Goal: Task Accomplishment & Management: Use online tool/utility

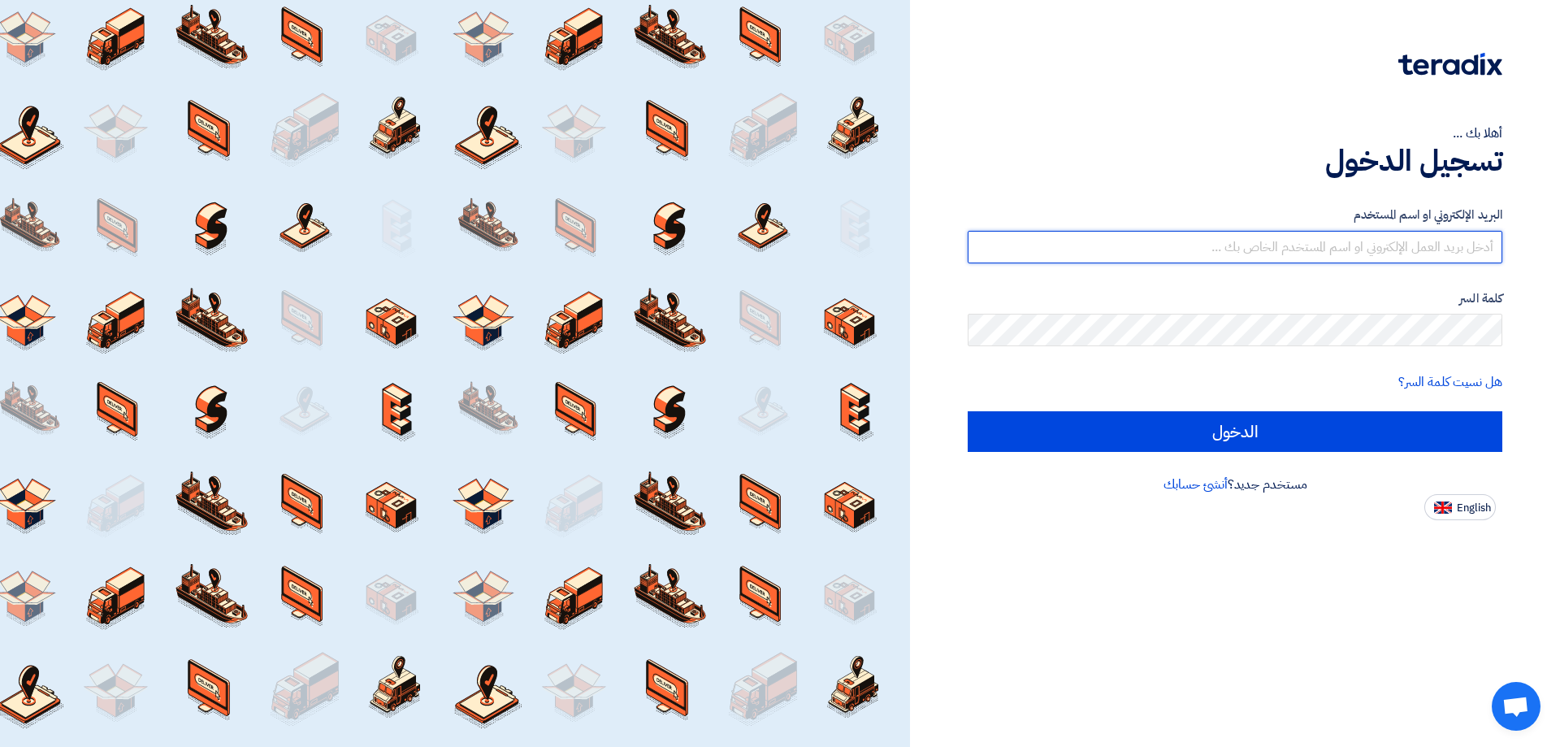
click at [1448, 236] on input "text" at bounding box center [1234, 247] width 535 height 32
type input "[EMAIL_ADDRESS][DOMAIN_NAME]"
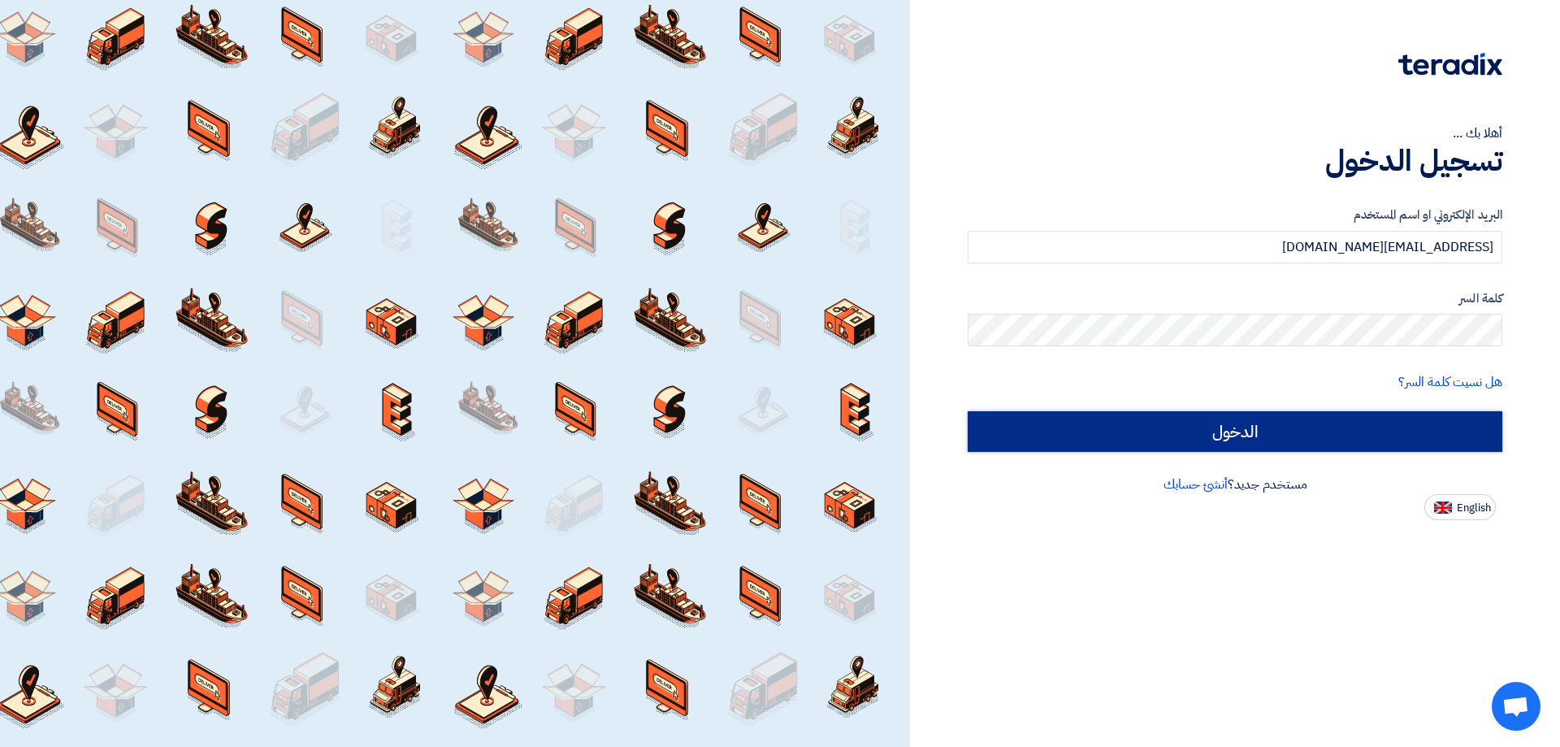
click at [1143, 417] on input "الدخول" at bounding box center [1234, 431] width 535 height 41
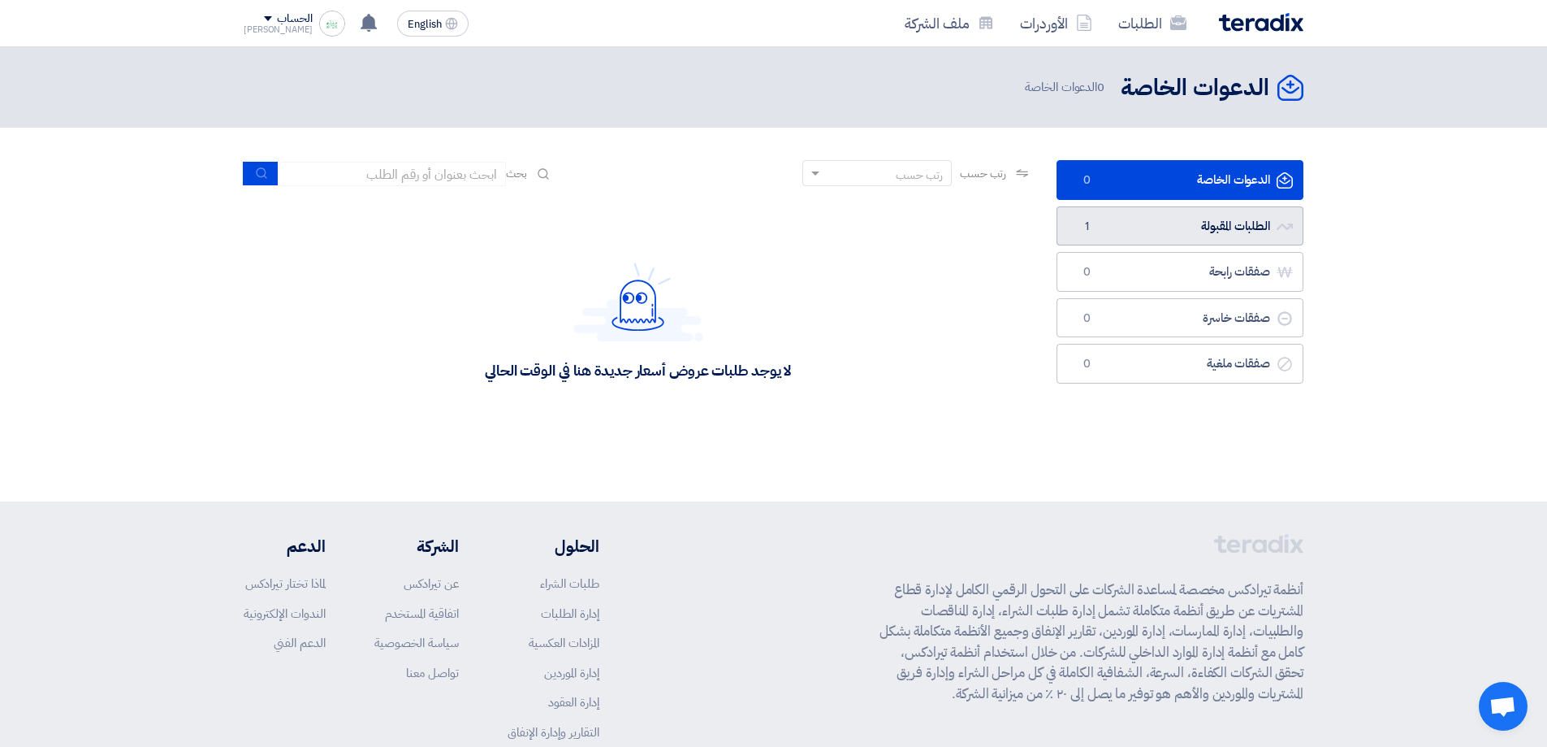
click at [1179, 231] on link "الطلبات المقبولة الطلبات المقبولة 1" at bounding box center [1180, 226] width 247 height 40
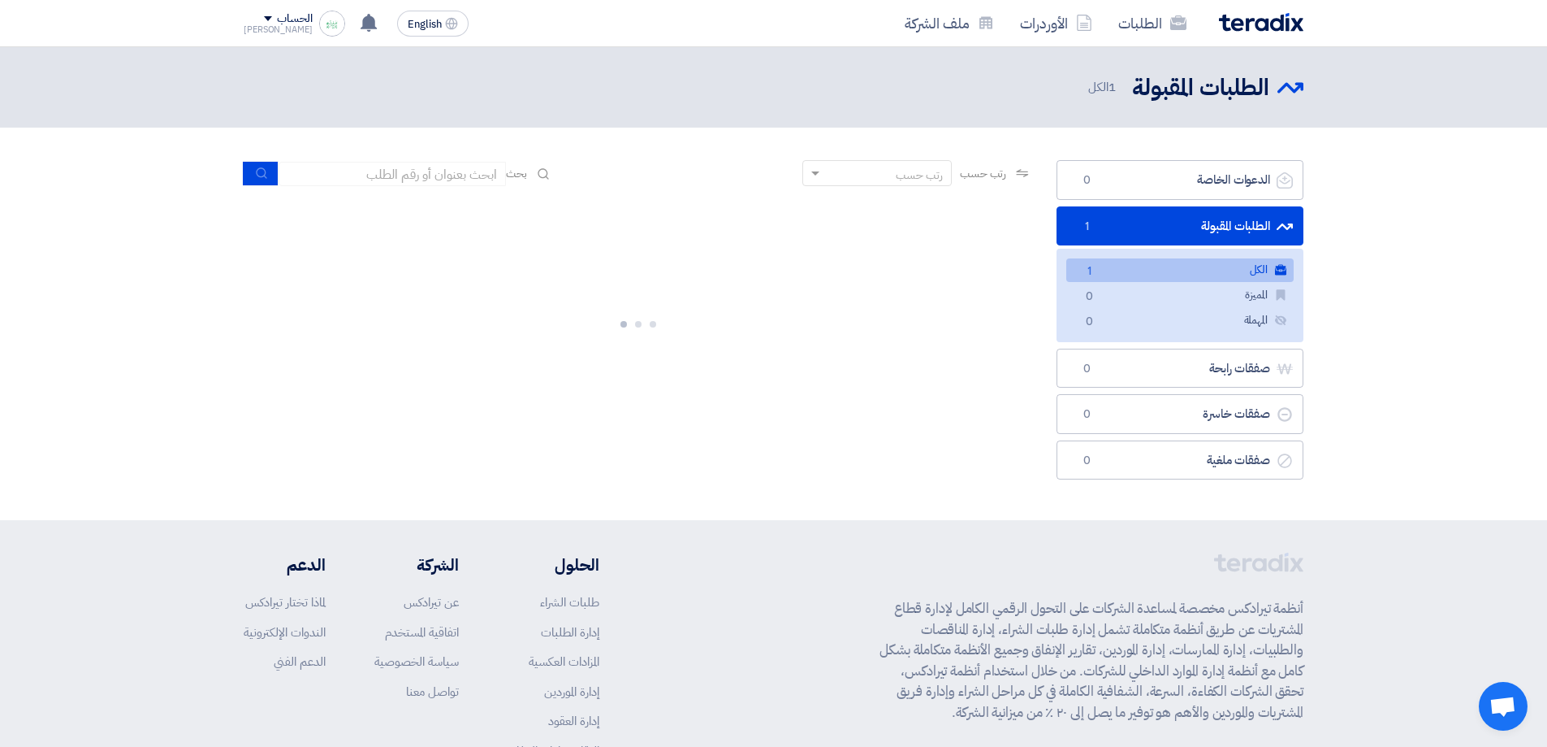
click at [1156, 275] on link "الكل الكل 1" at bounding box center [1180, 270] width 227 height 24
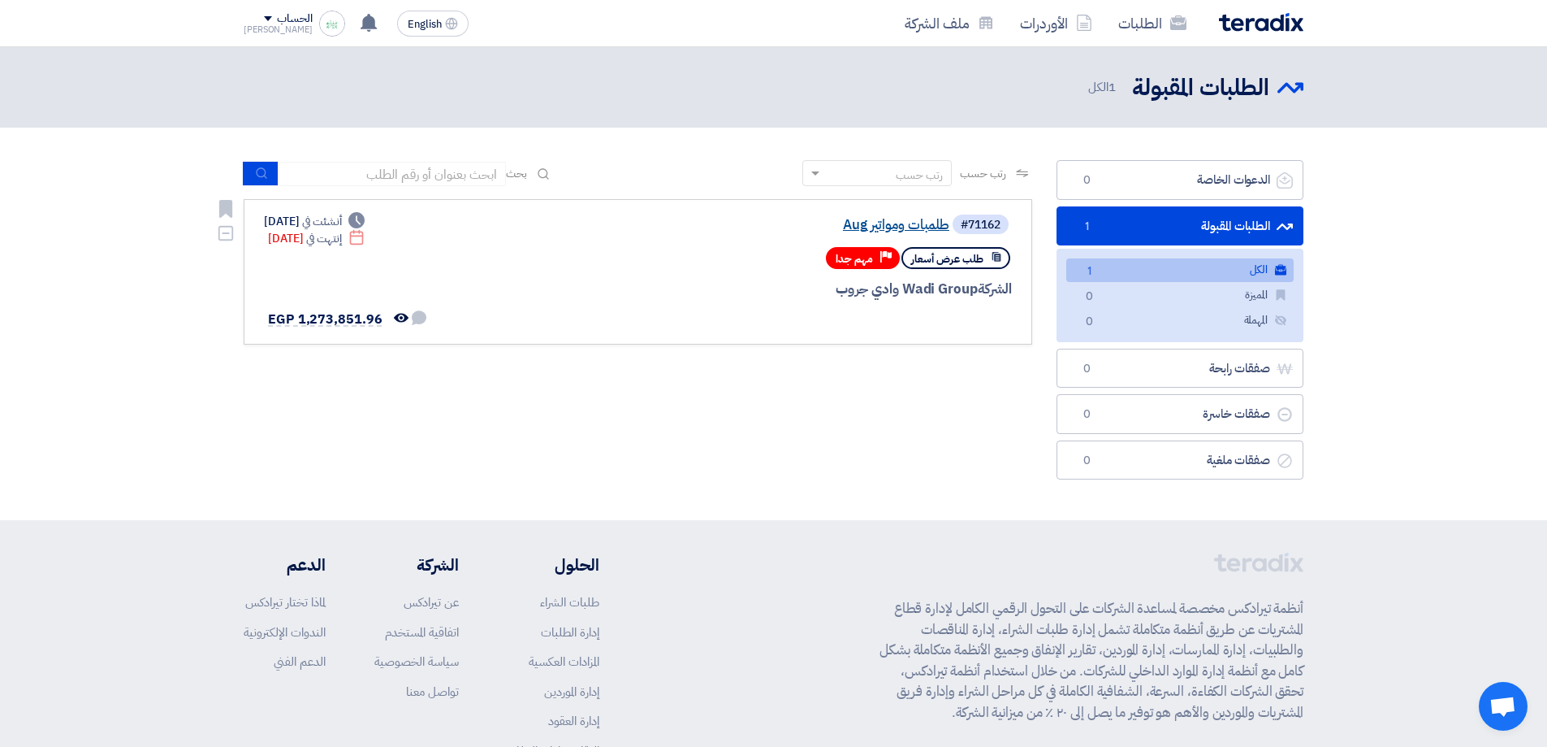
click at [920, 223] on link "طلمبات ومواتير Aug" at bounding box center [787, 225] width 325 height 15
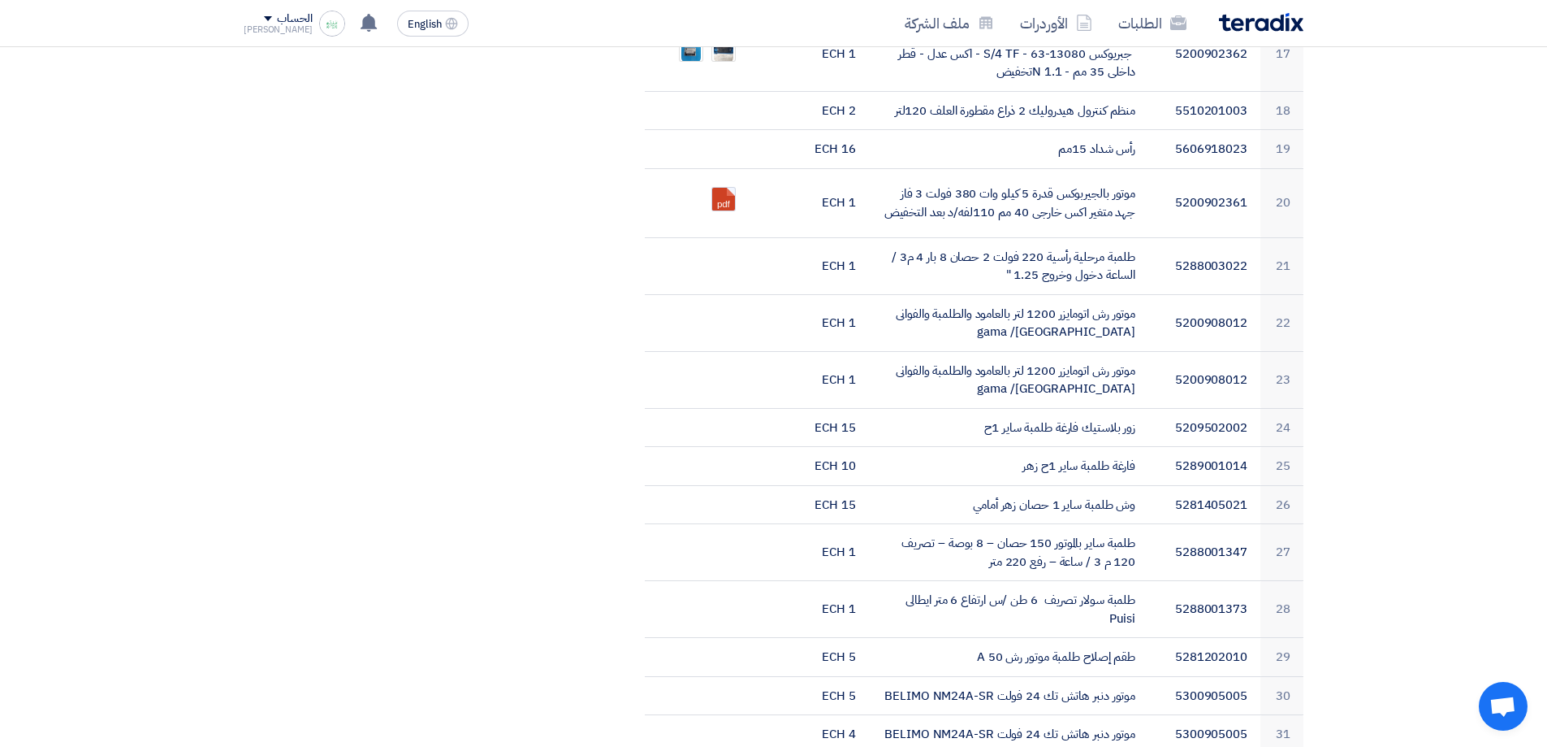
drag, startPoint x: 539, startPoint y: 304, endPoint x: 506, endPoint y: 428, distance: 128.5
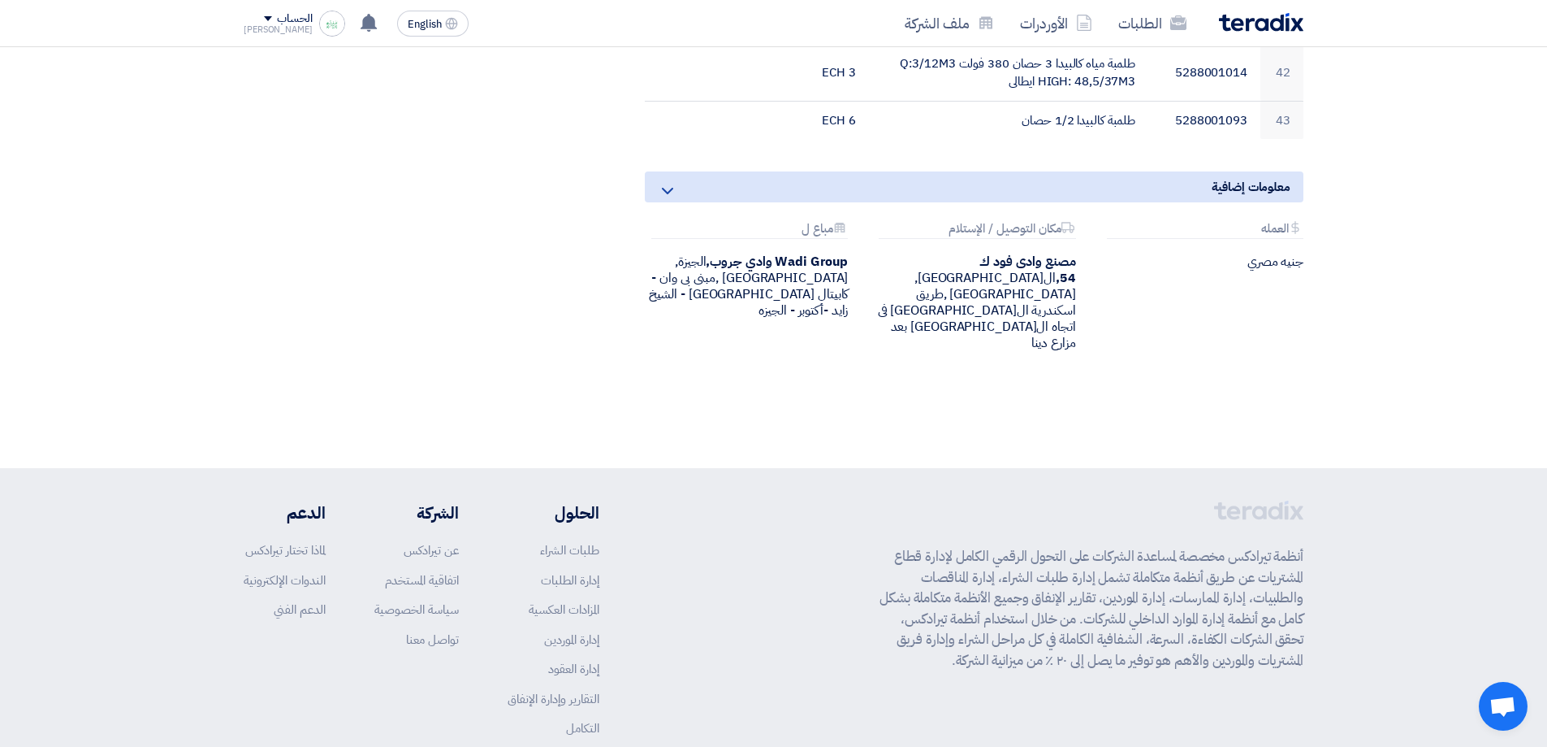
scroll to position [2616, 0]
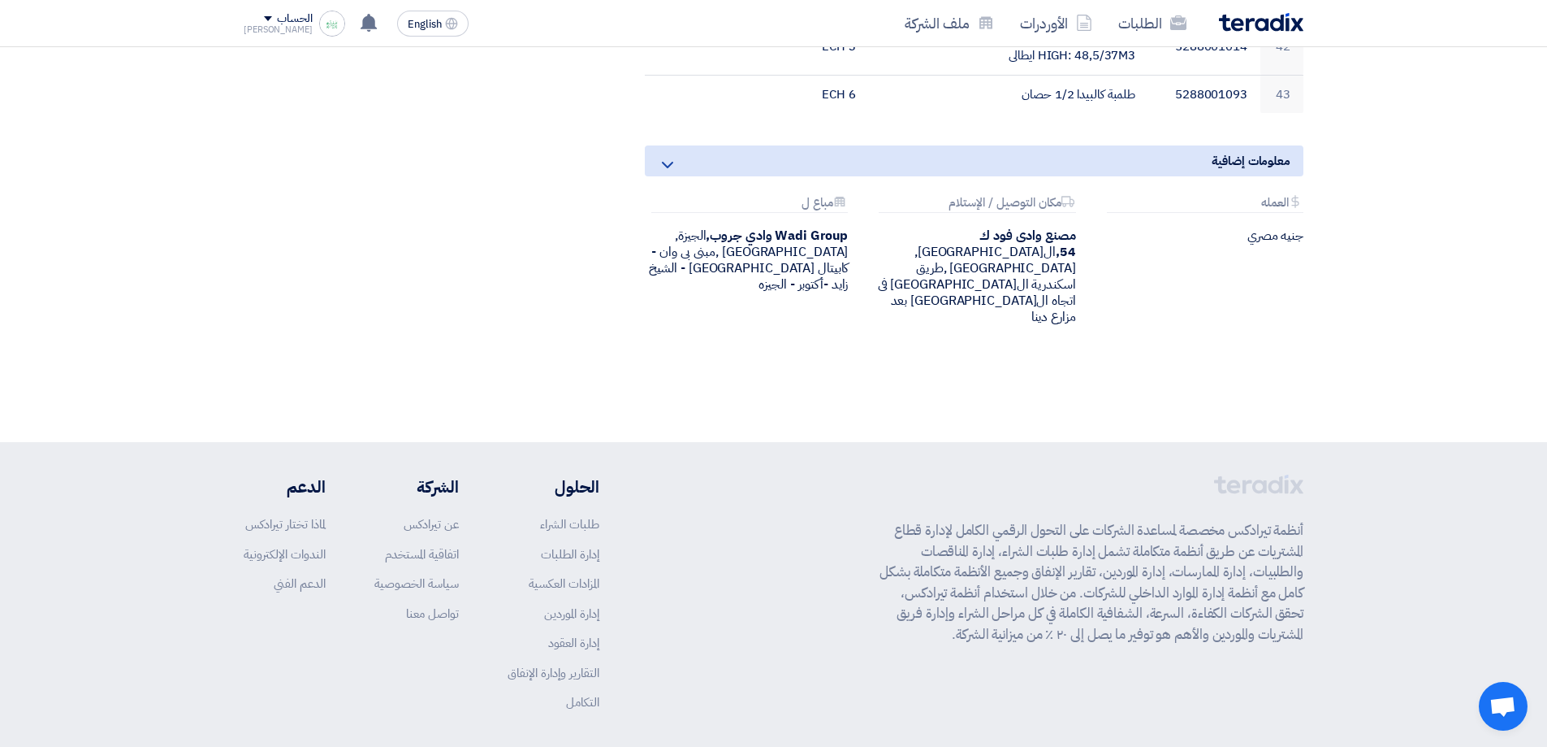
drag, startPoint x: 500, startPoint y: 348, endPoint x: 477, endPoint y: 516, distance: 169.0
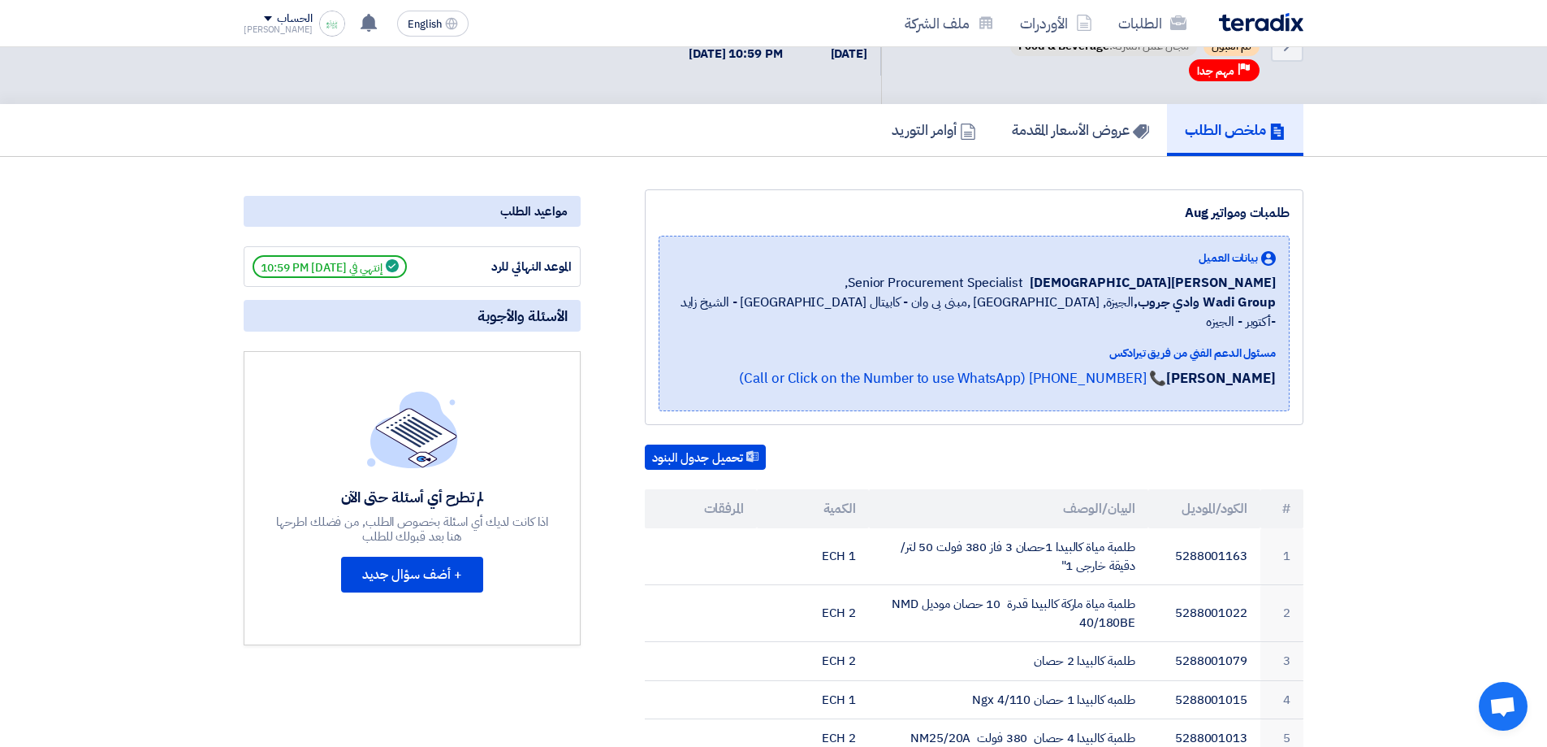
scroll to position [0, 0]
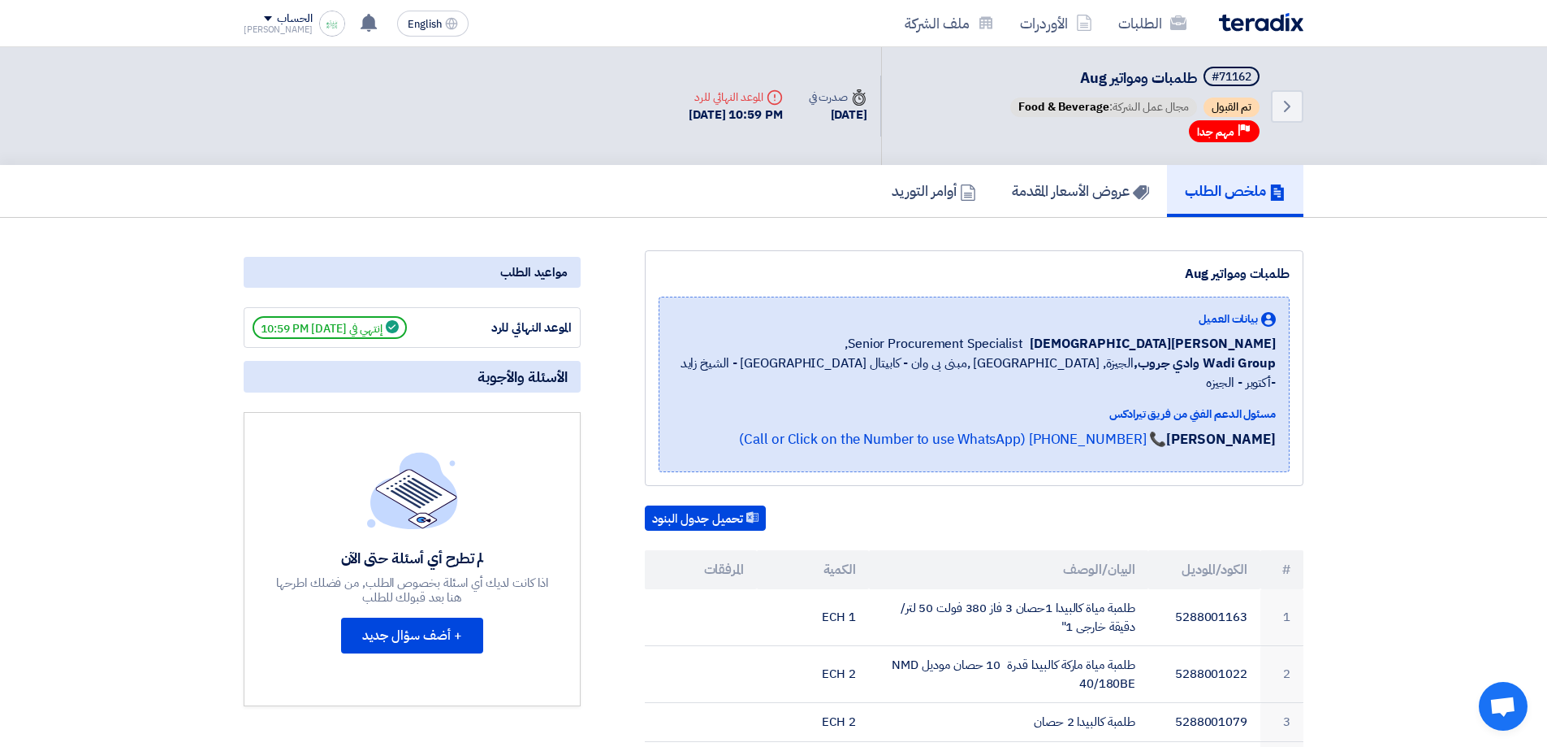
drag, startPoint x: 494, startPoint y: 302, endPoint x: 492, endPoint y: 227, distance: 74.8
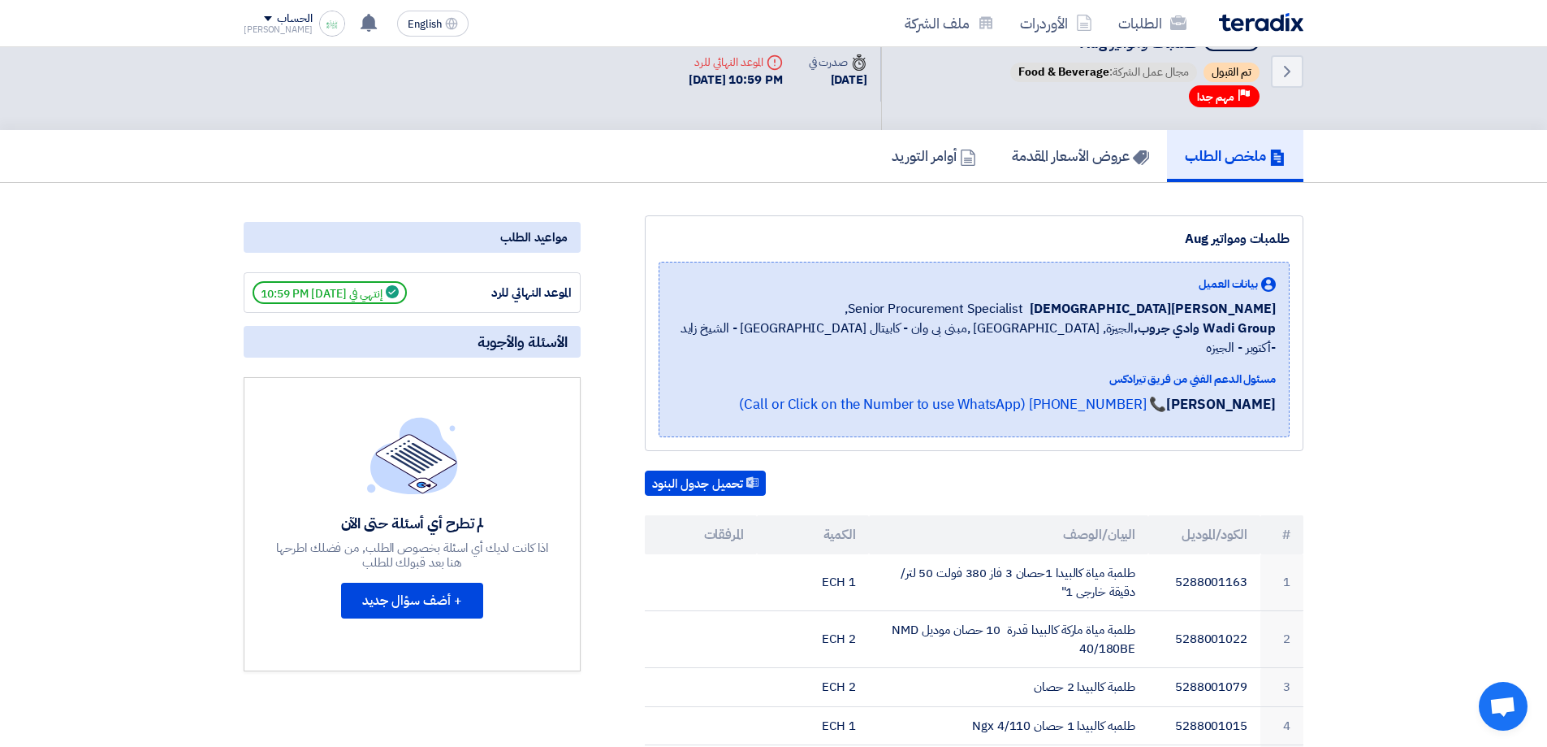
scroll to position [81, 0]
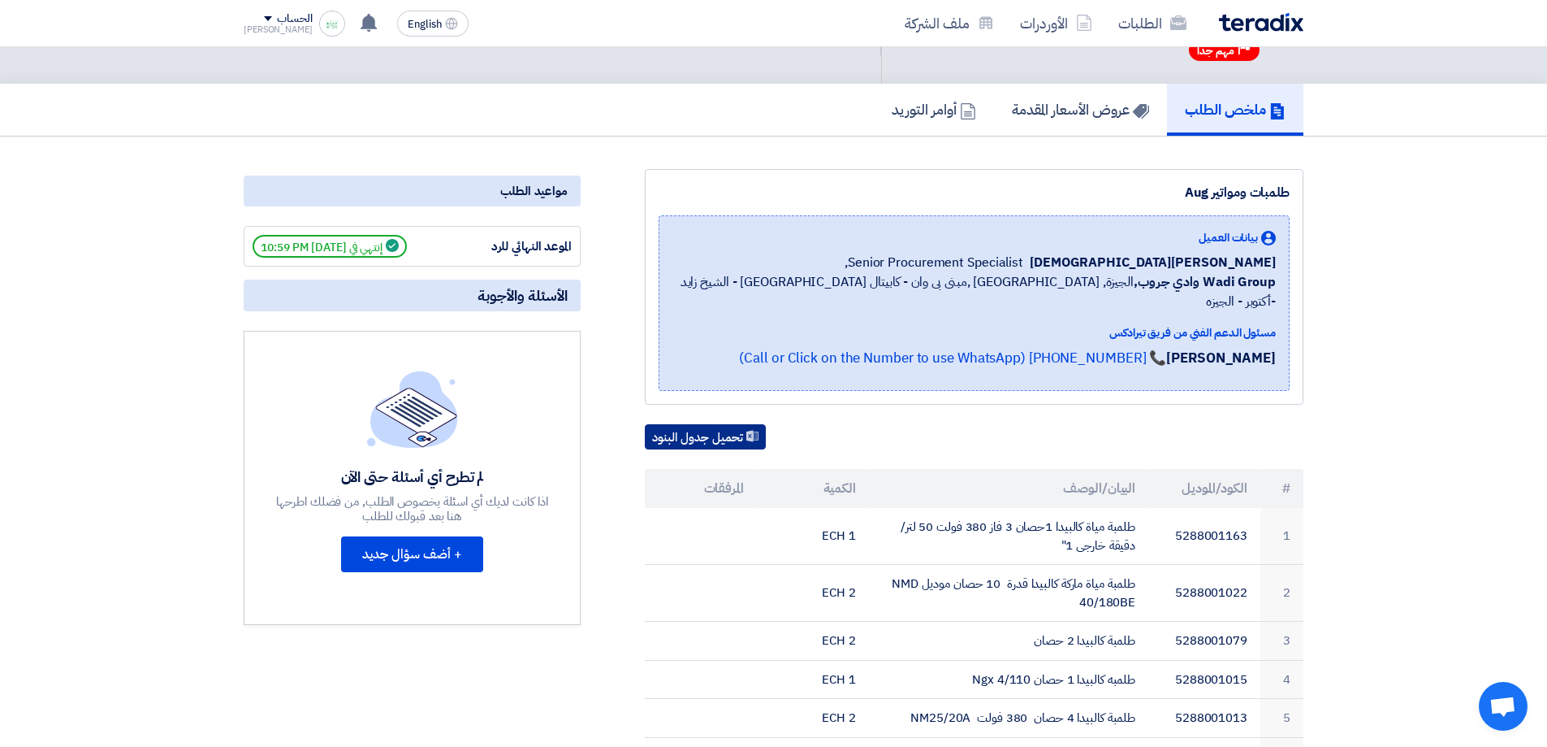
click at [732, 424] on button "تحميل جدول البنود" at bounding box center [705, 437] width 121 height 26
click at [1063, 121] on link "عروض الأسعار المقدمة" at bounding box center [1080, 110] width 173 height 52
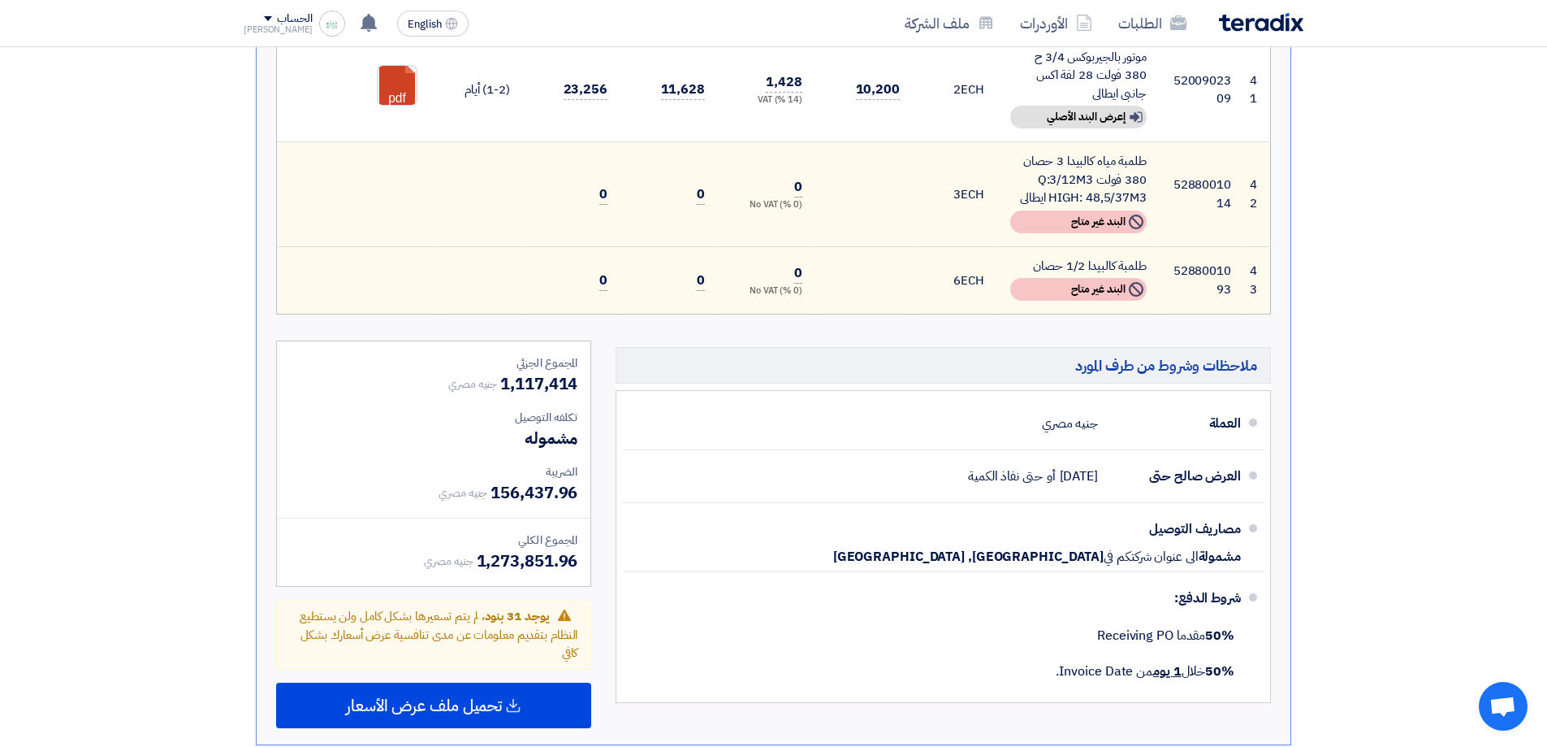
scroll to position [4668, 0]
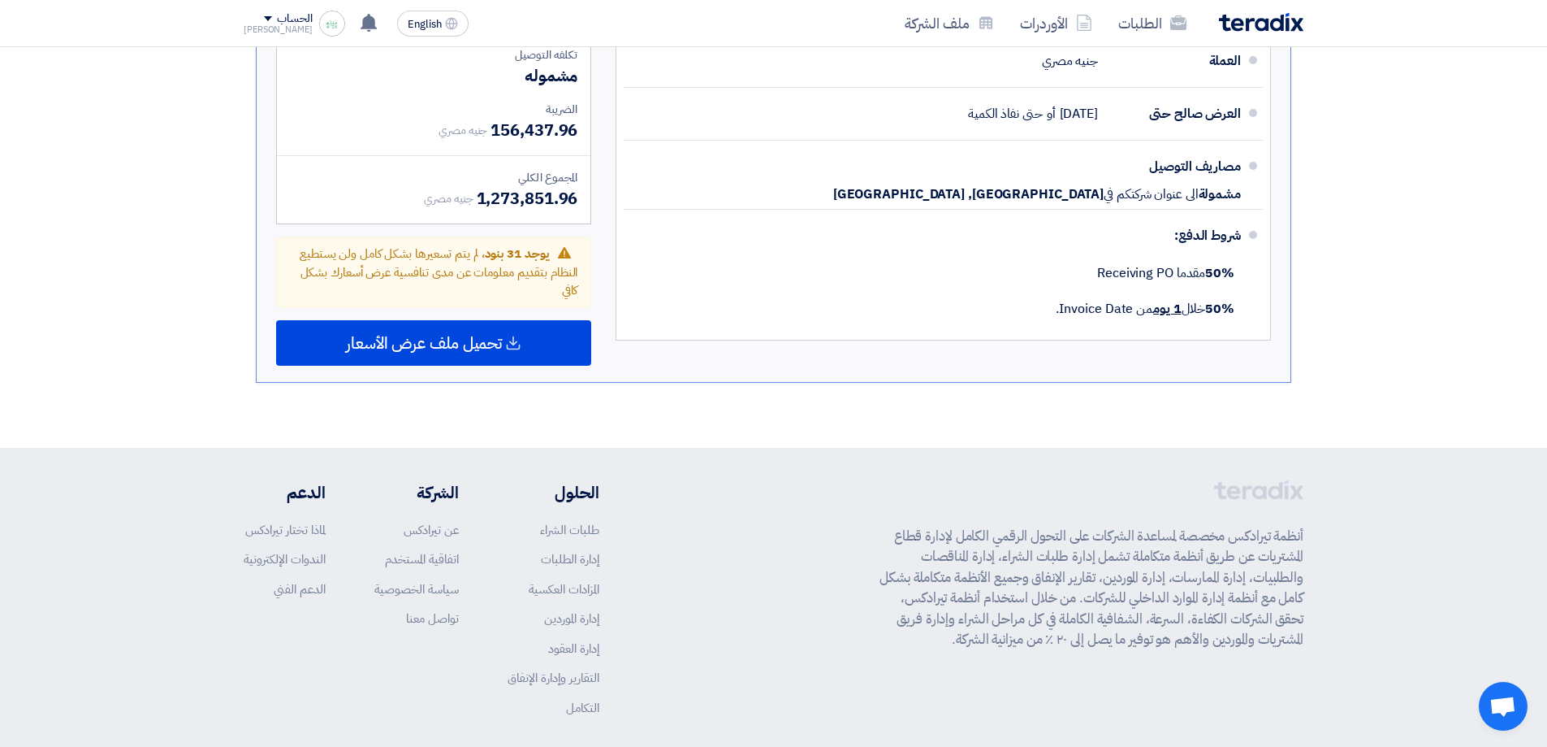
drag, startPoint x: 1305, startPoint y: 389, endPoint x: 1326, endPoint y: 526, distance: 138.9
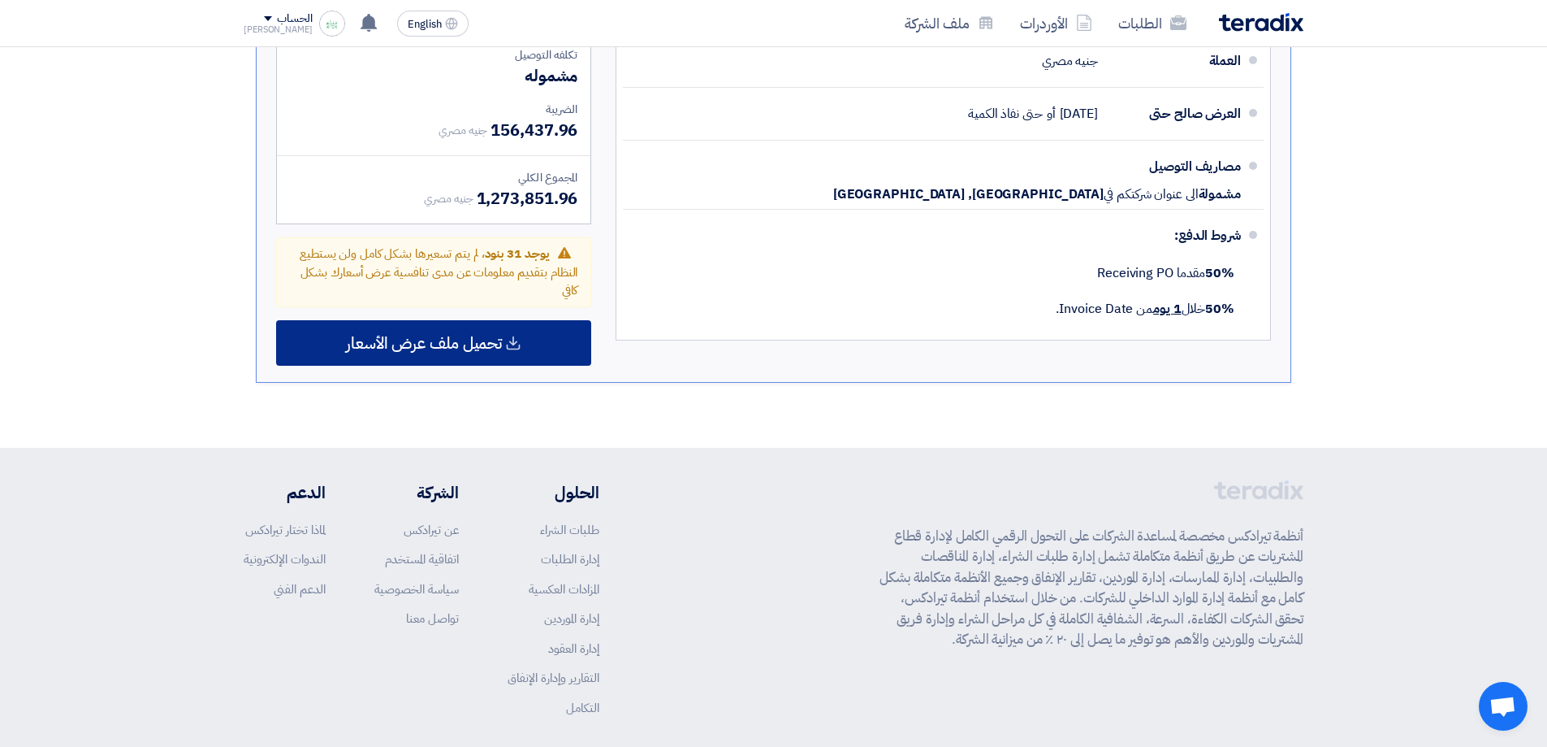
click at [450, 335] on span "تحميل ملف عرض الأسعار" at bounding box center [424, 342] width 156 height 15
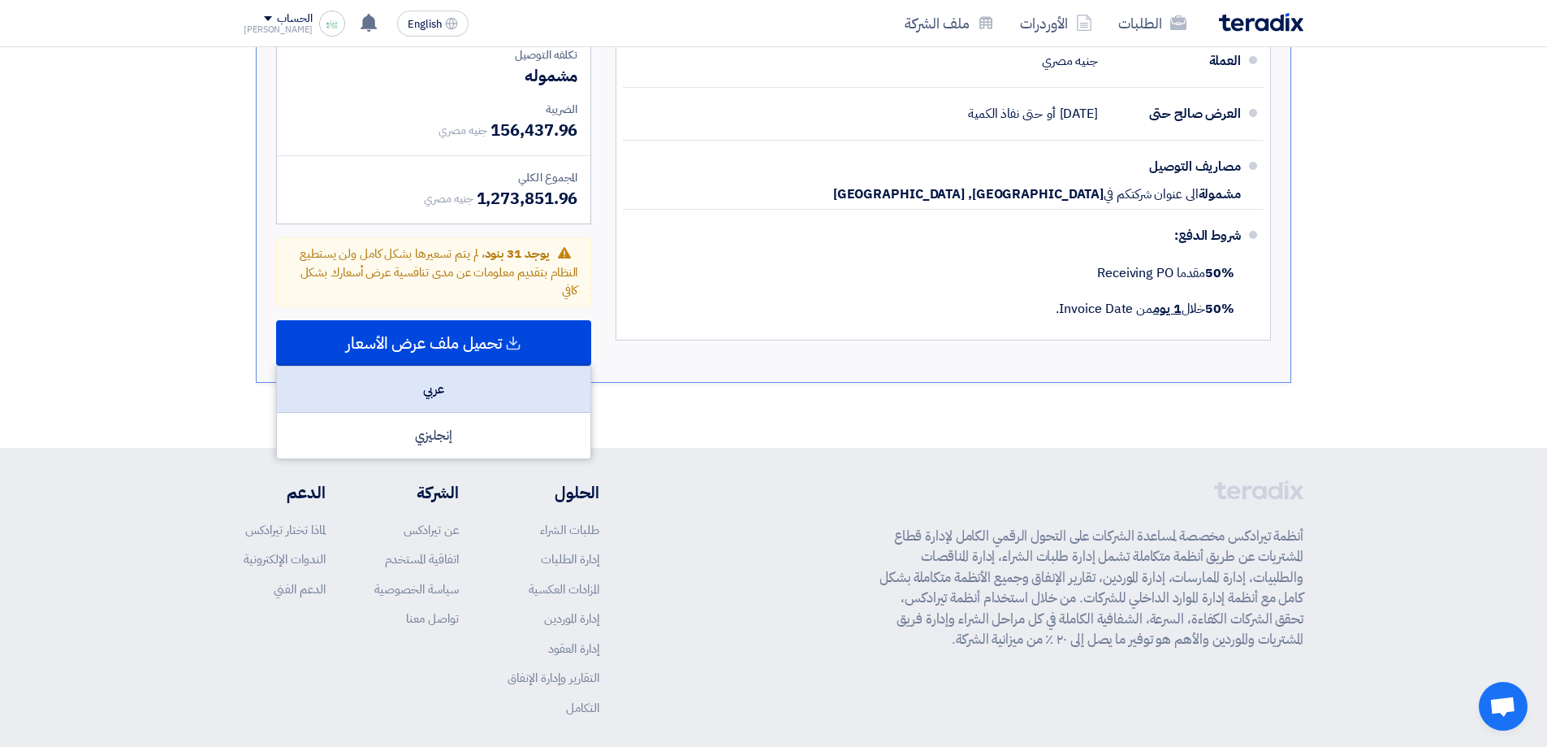
click at [452, 366] on div "عربي" at bounding box center [434, 389] width 314 height 46
click at [480, 366] on div "عربي" at bounding box center [434, 389] width 314 height 46
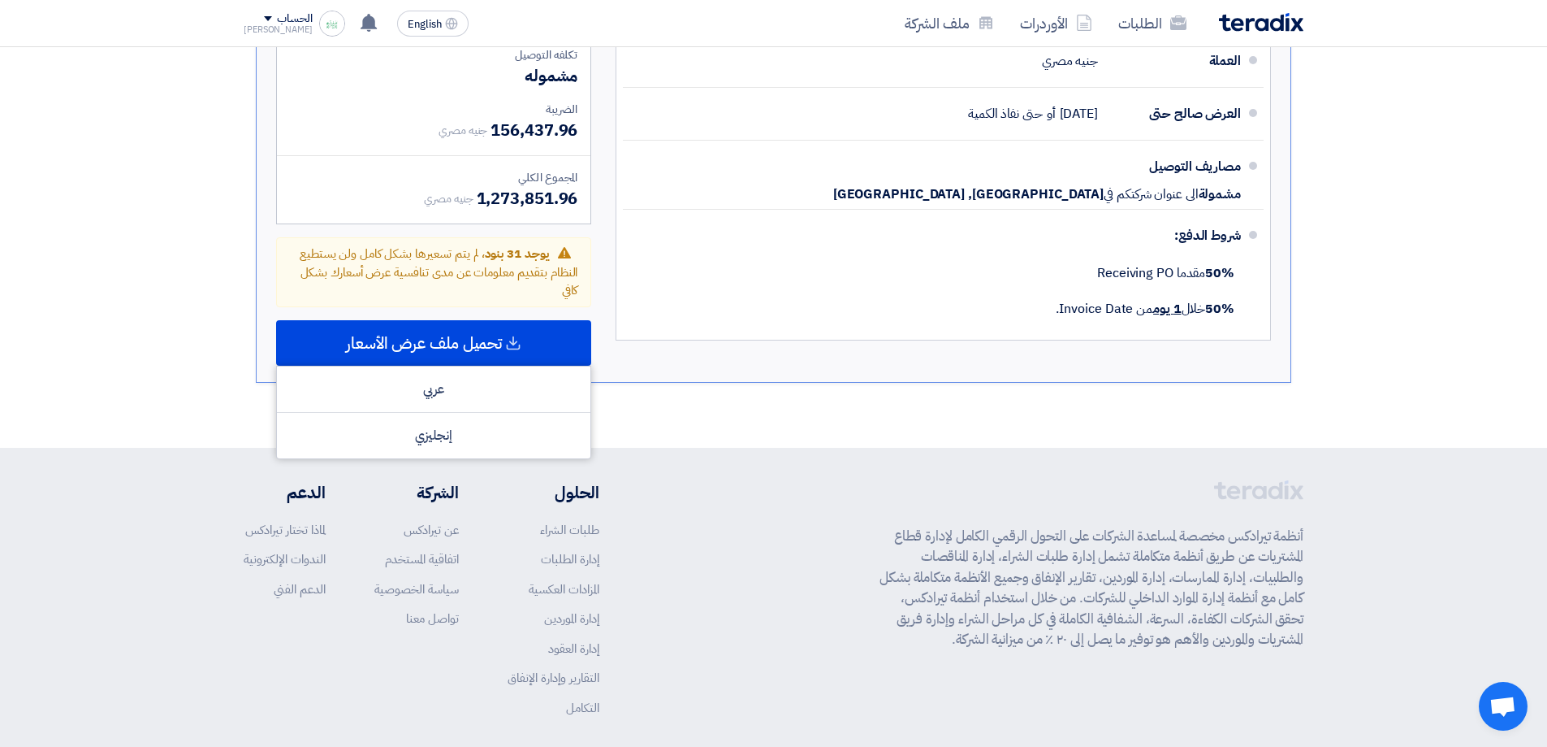
click at [727, 480] on div "أنظمة تيرادكس مخصصة لمساعدة الشركات على التحول الرقمي الكامل لإدارة قطاع المشتر…" at bounding box center [774, 611] width 1060 height 262
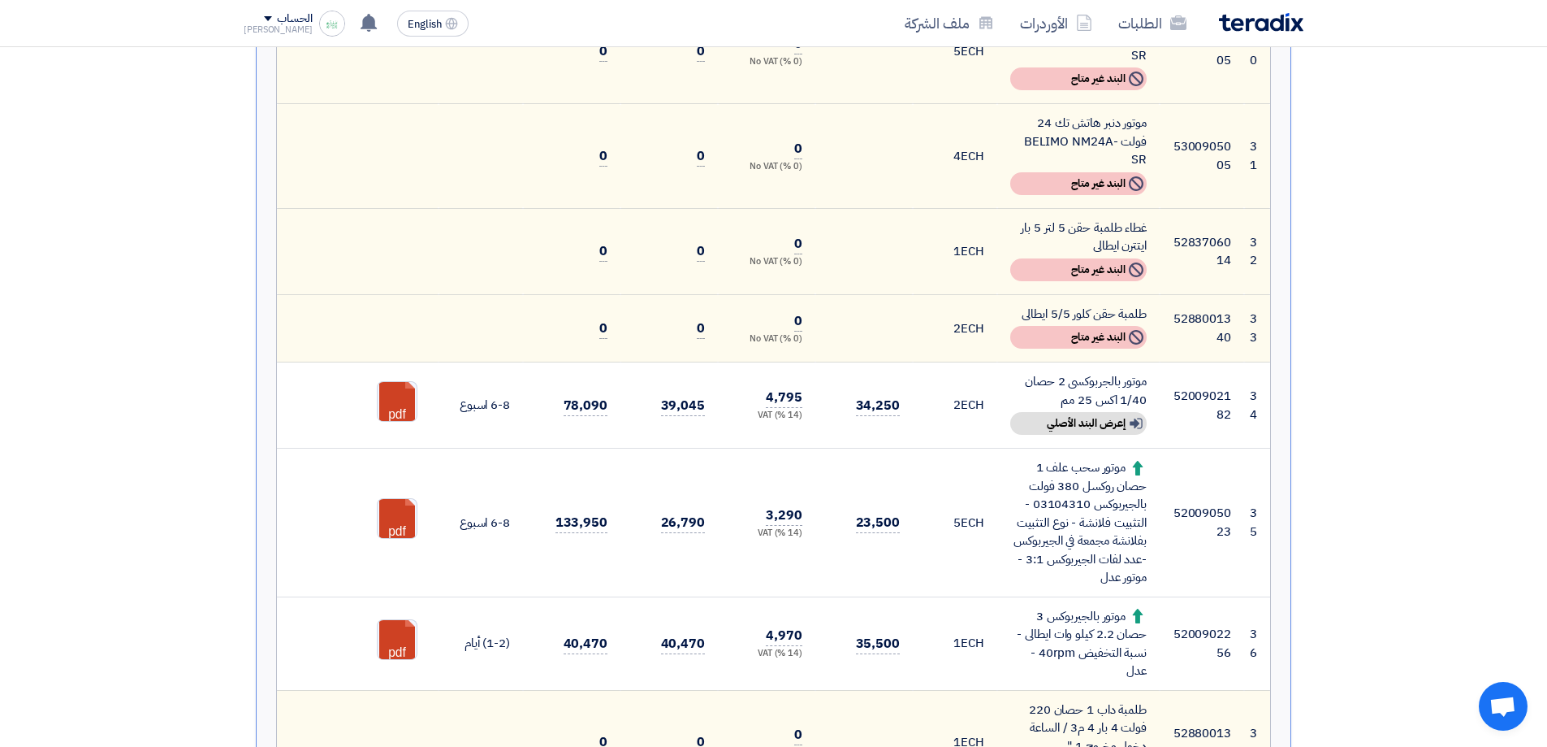
scroll to position [3204, 0]
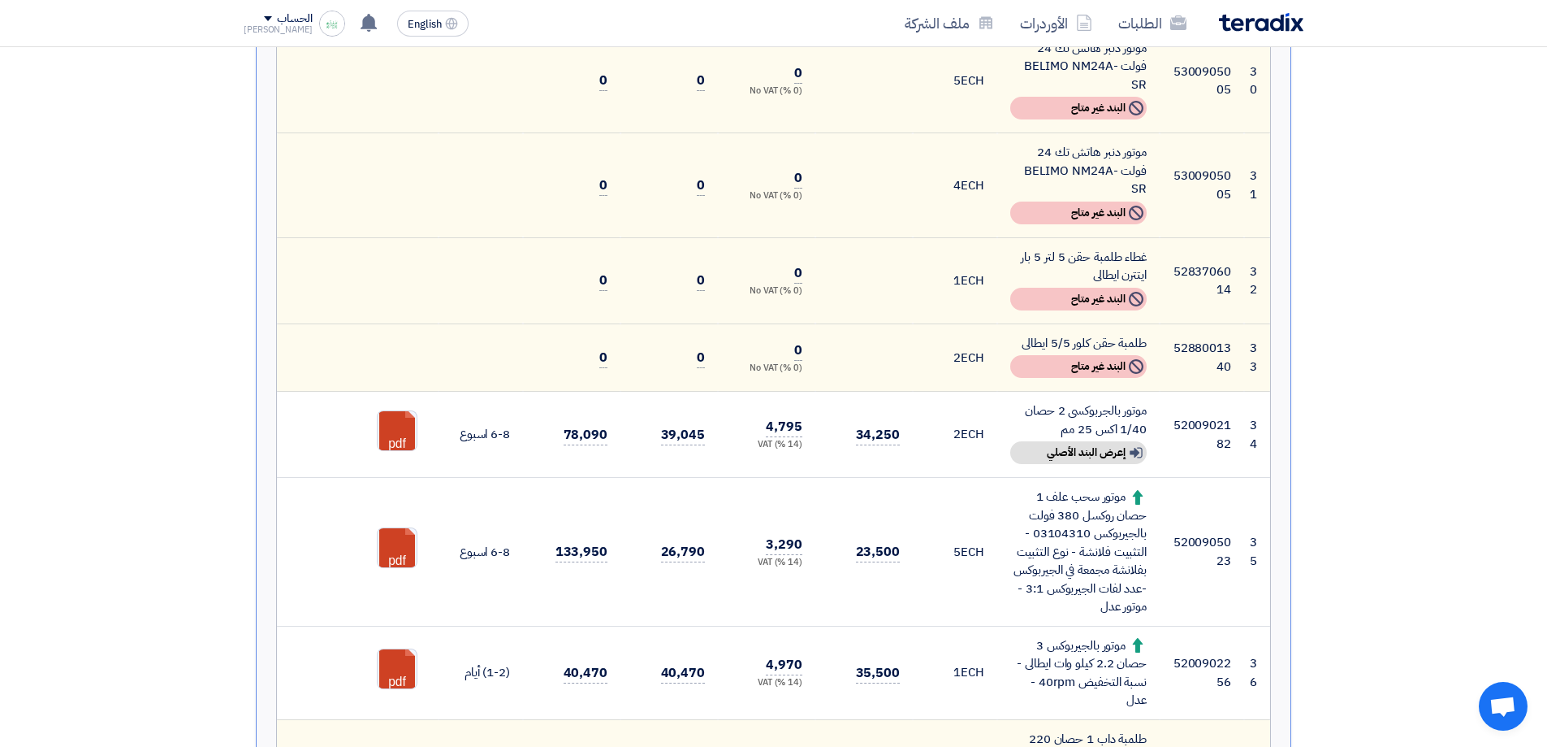
drag, startPoint x: 722, startPoint y: 420, endPoint x: 712, endPoint y: 365, distance: 56.1
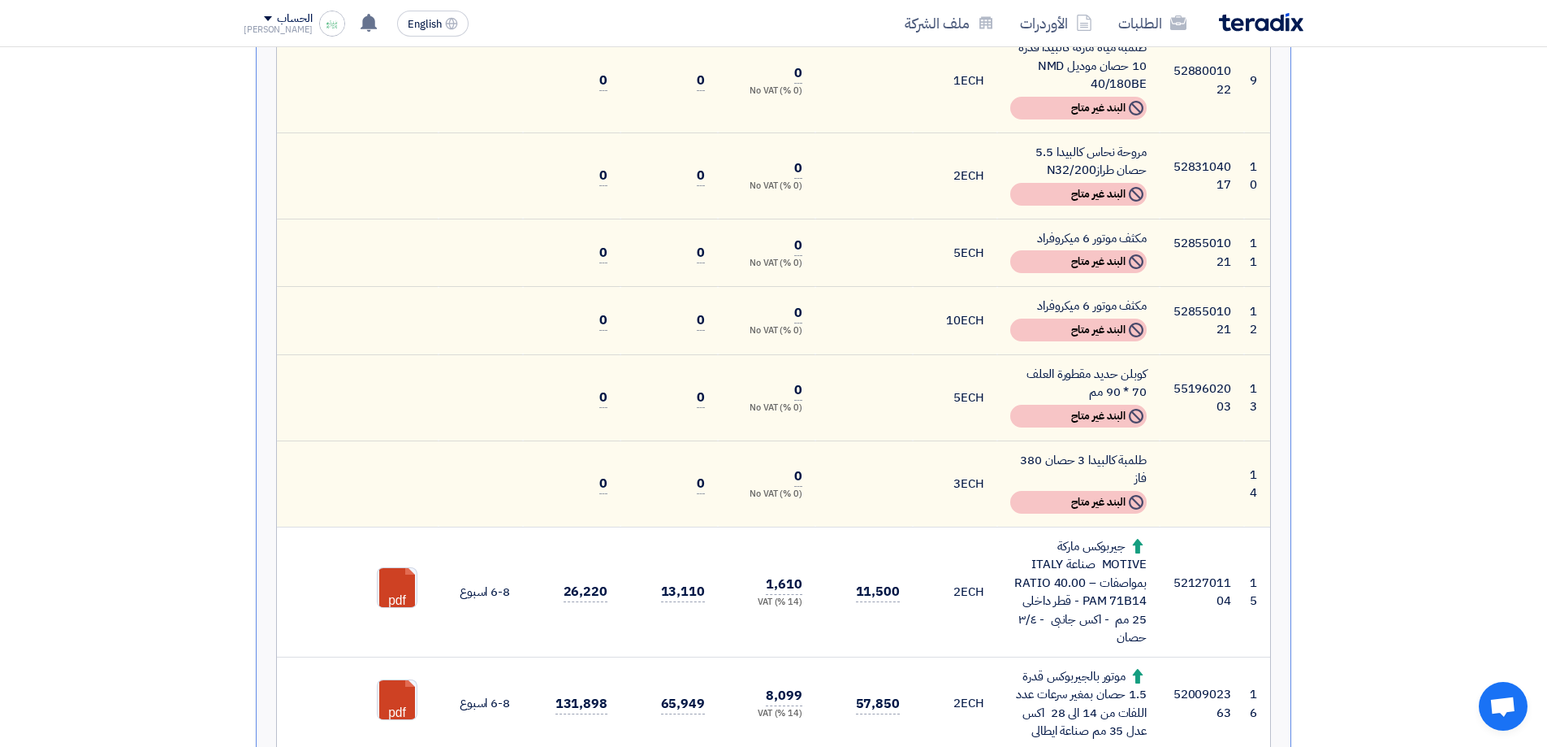
drag, startPoint x: 1306, startPoint y: 598, endPoint x: 1308, endPoint y: 543, distance: 55.3
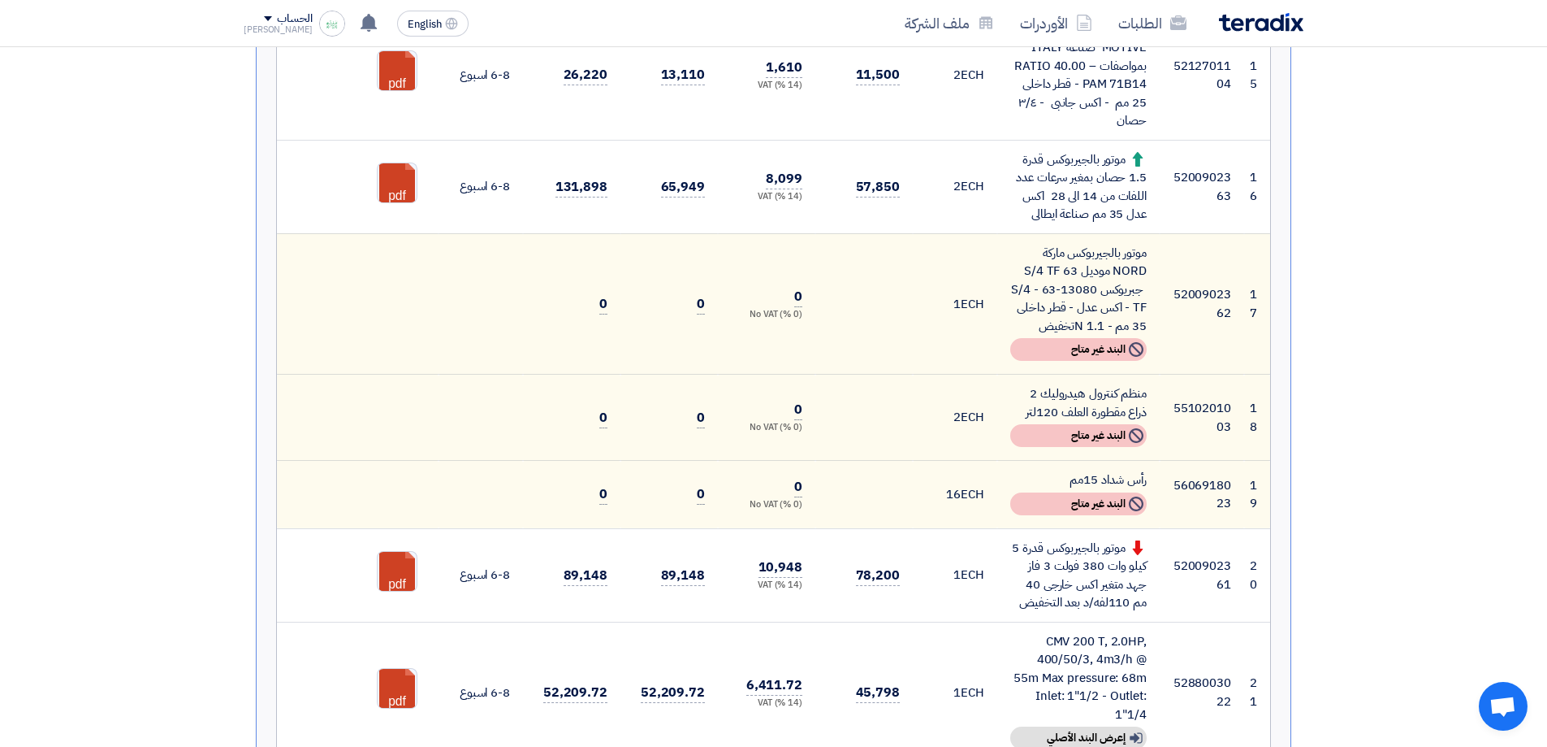
scroll to position [1761, 0]
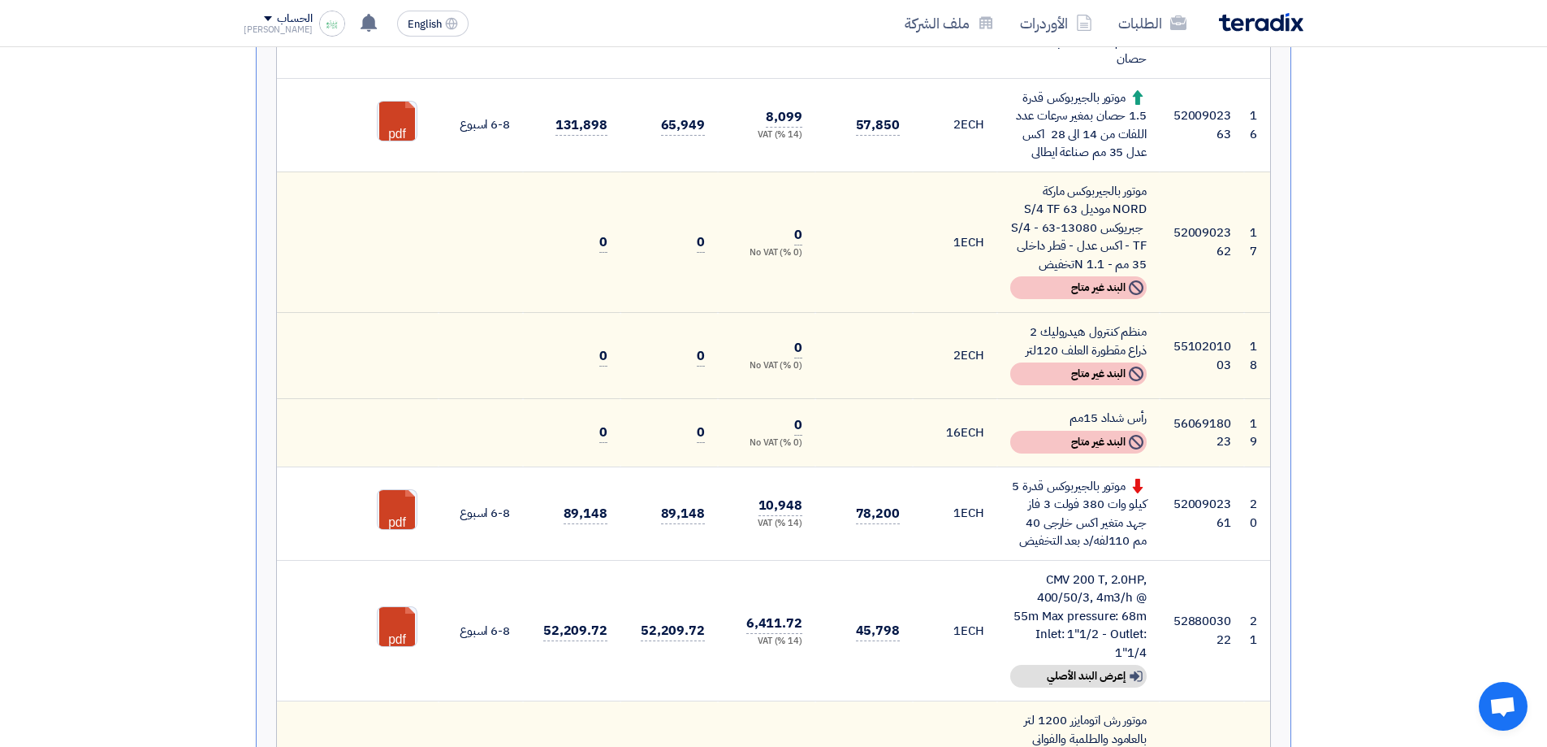
drag, startPoint x: 1308, startPoint y: 542, endPoint x: 1315, endPoint y: 603, distance: 61.4
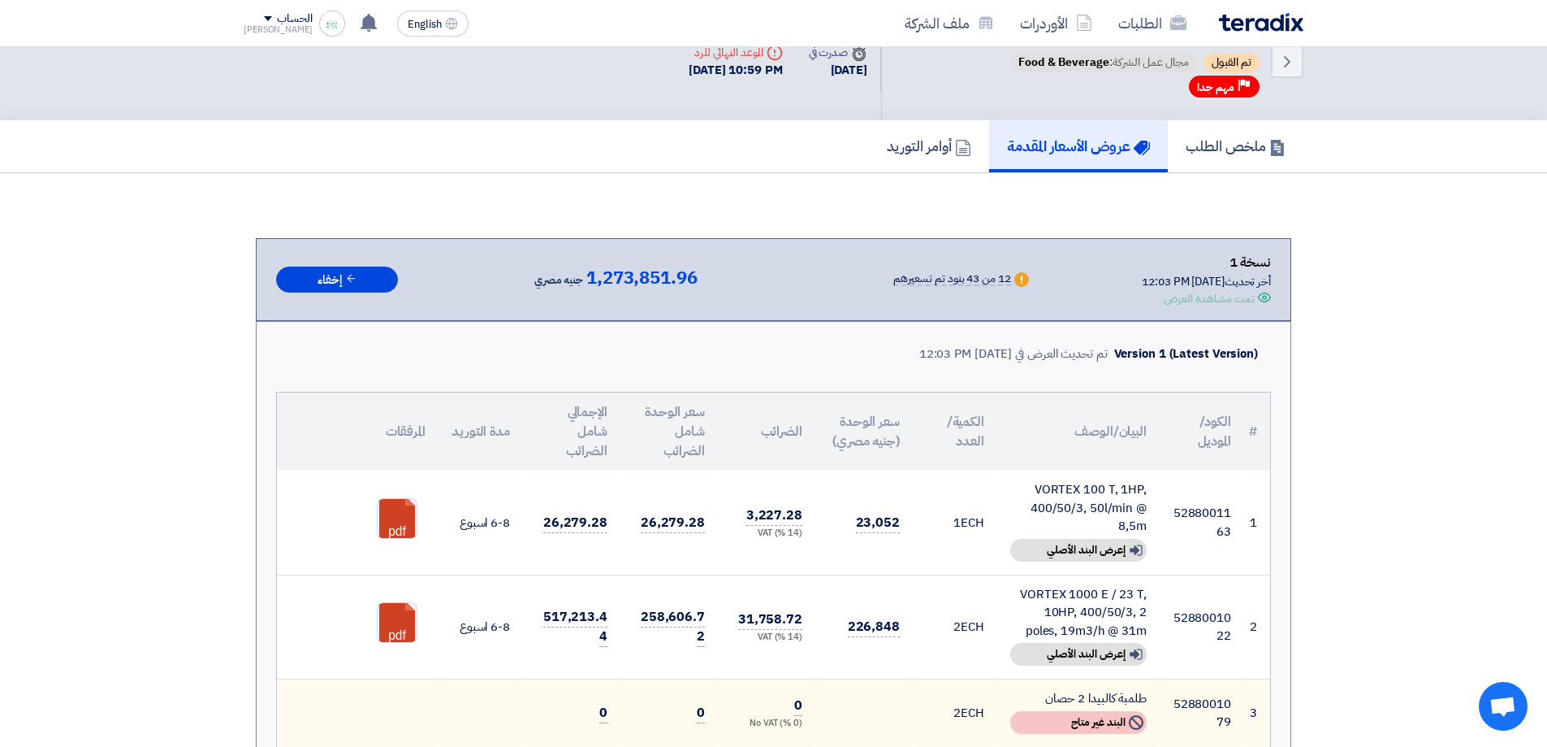
scroll to position [0, 0]
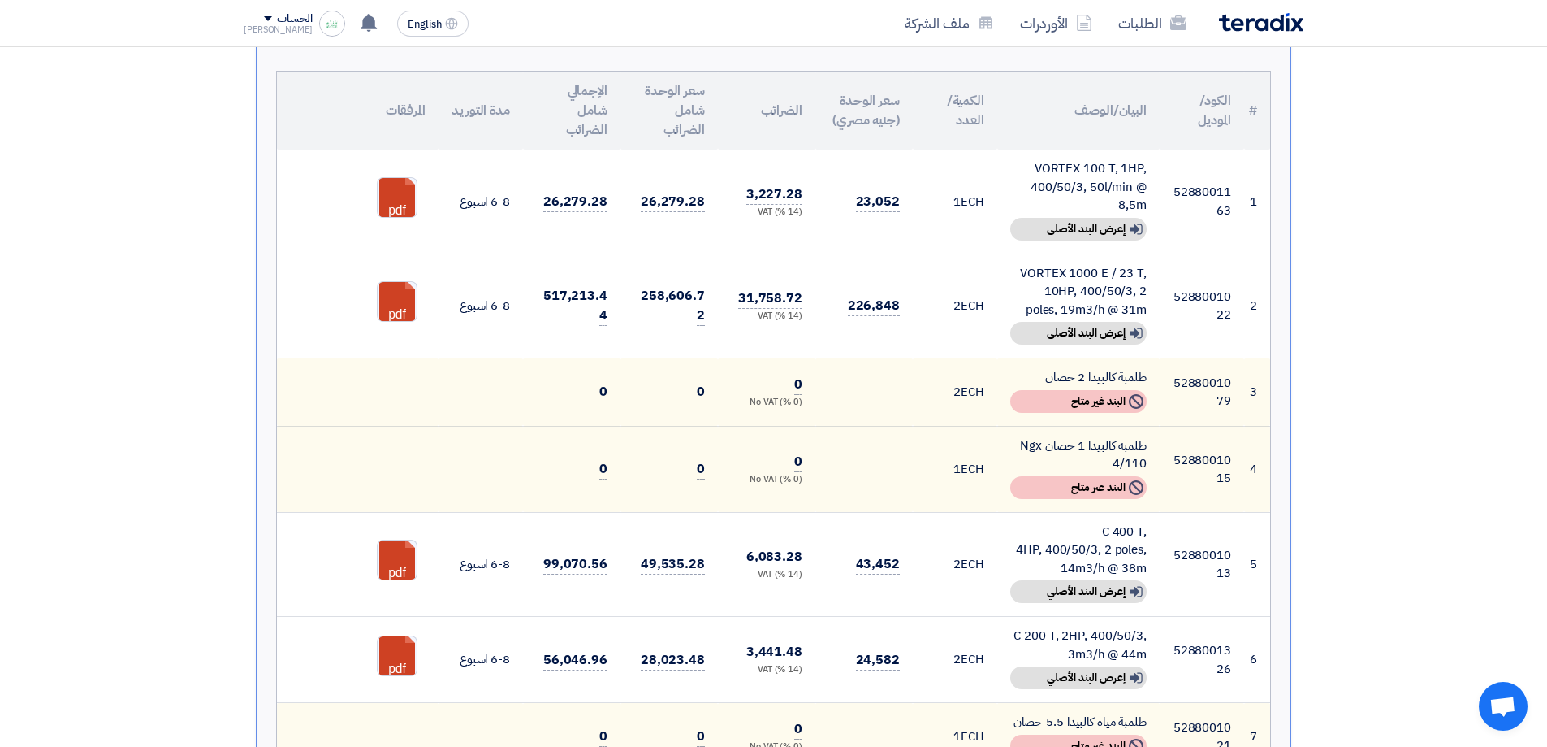
drag, startPoint x: 1310, startPoint y: 597, endPoint x: 1315, endPoint y: 664, distance: 67.6
